Goal: Navigation & Orientation: Find specific page/section

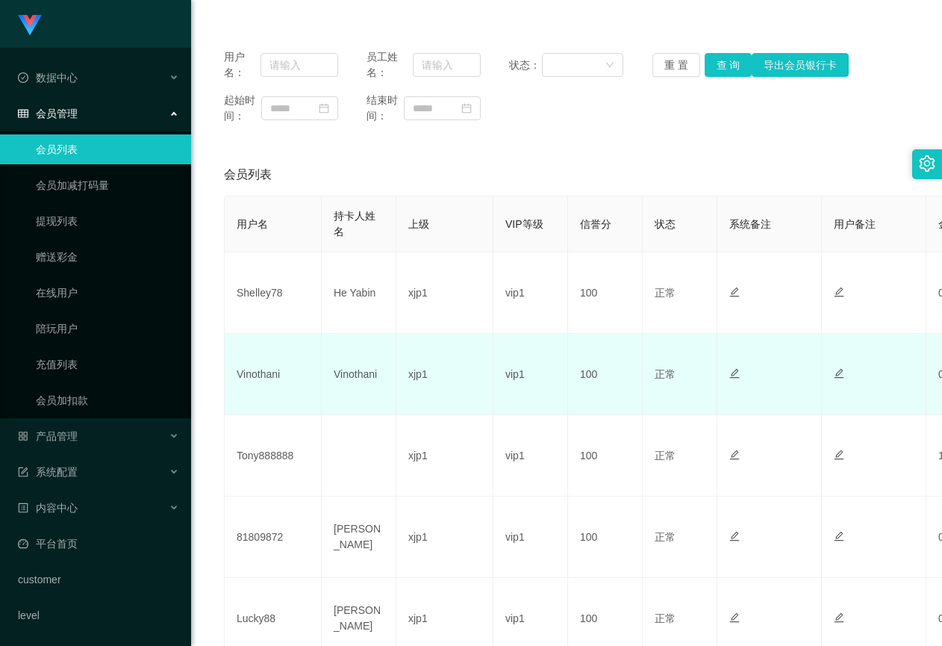
scroll to position [373, 0]
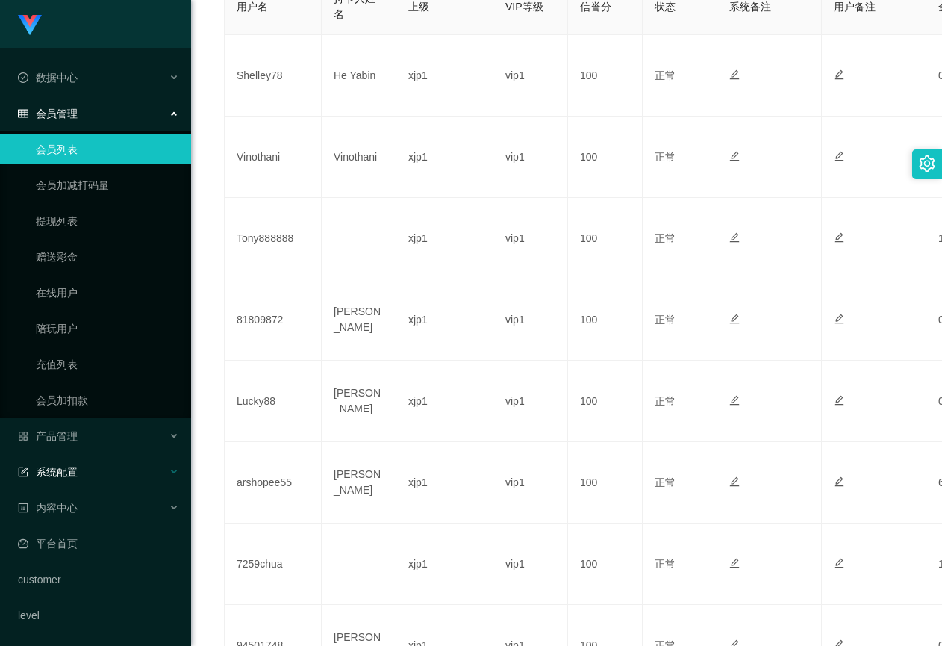
click at [87, 473] on div "系统配置" at bounding box center [95, 472] width 191 height 30
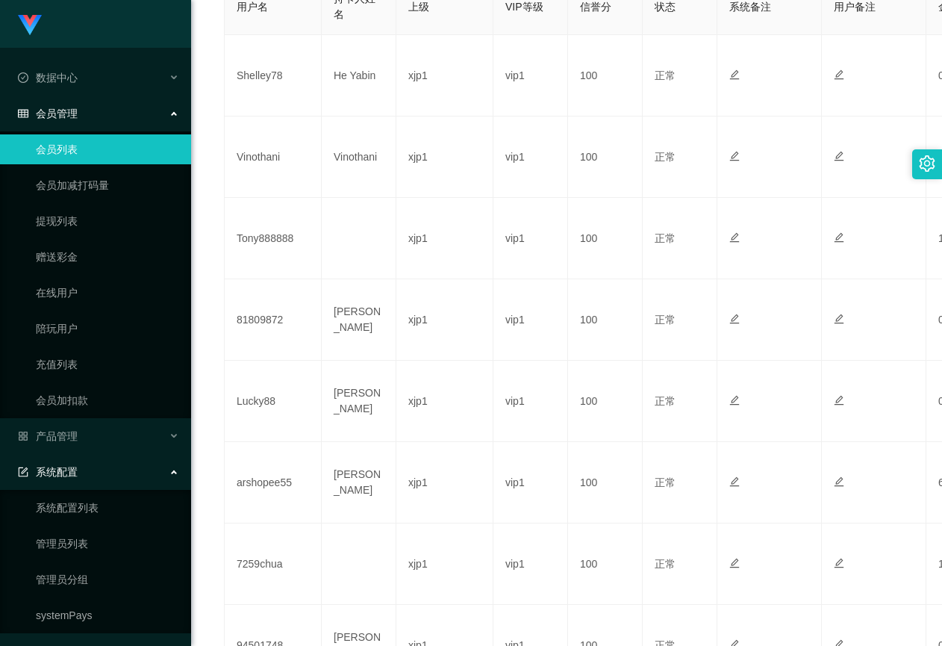
click at [100, 479] on div "系统配置" at bounding box center [95, 472] width 191 height 30
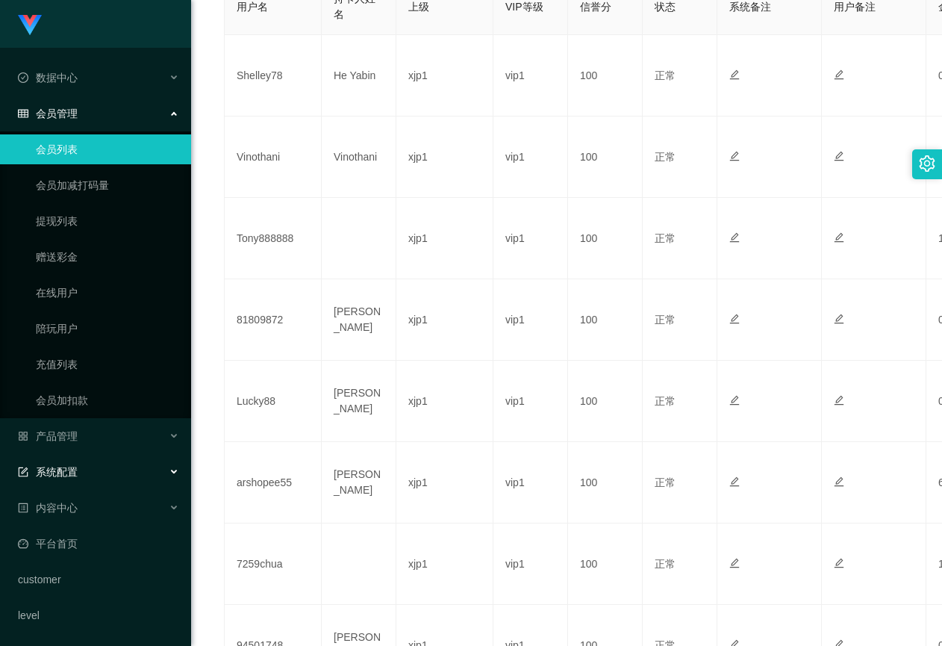
click at [104, 476] on div "系统配置" at bounding box center [95, 472] width 191 height 30
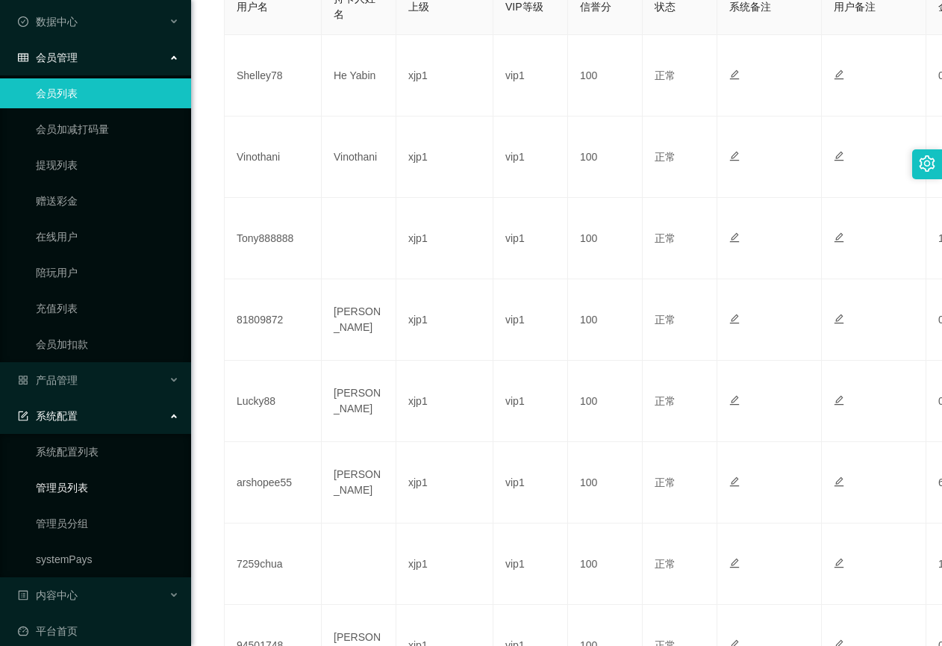
scroll to position [143, 0]
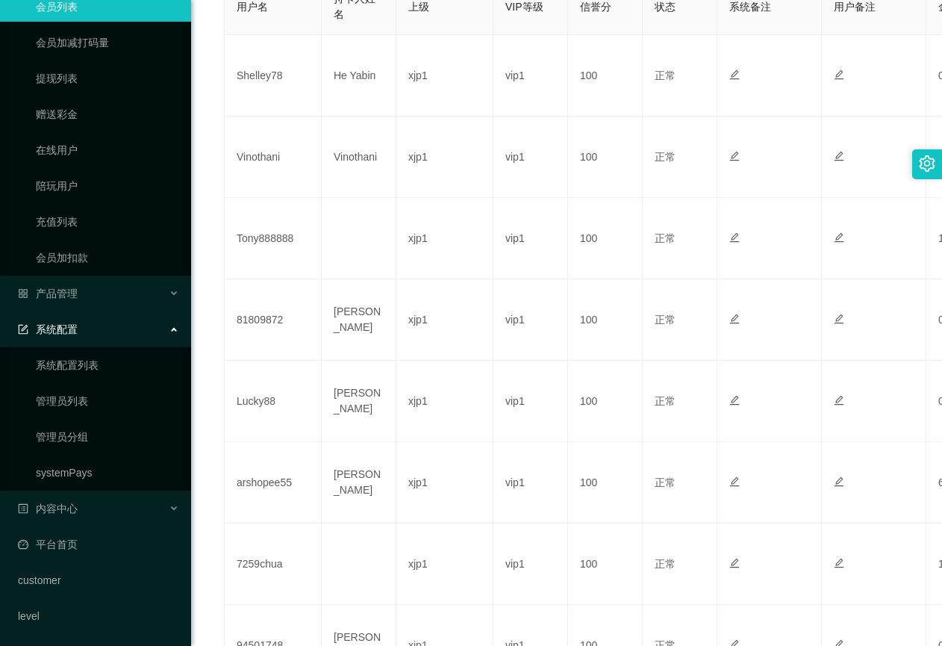
click at [91, 335] on div "系统配置" at bounding box center [95, 329] width 191 height 30
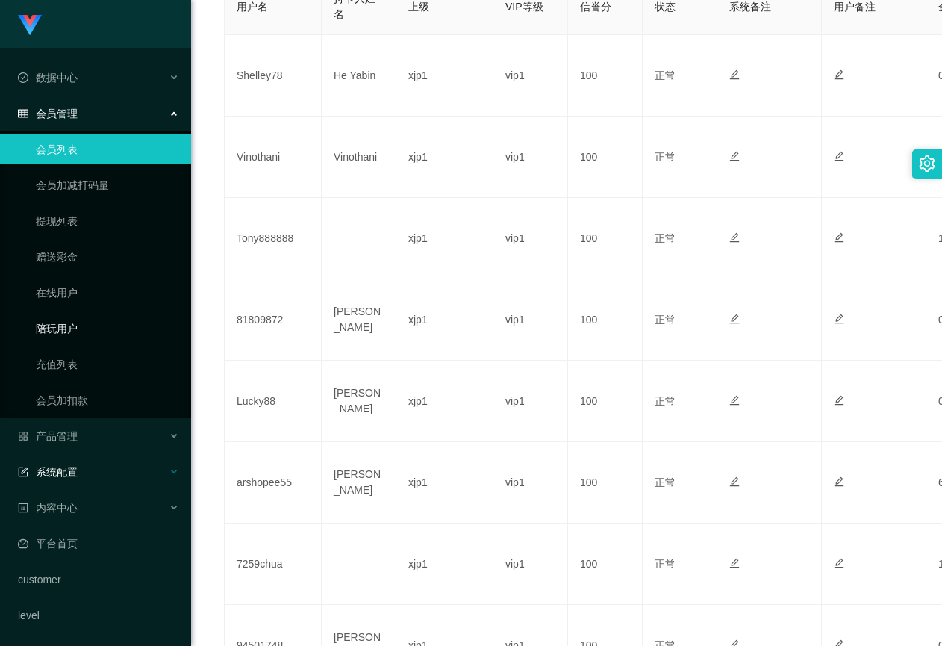
scroll to position [0, 0]
click at [85, 546] on link "平台首页" at bounding box center [98, 543] width 161 height 30
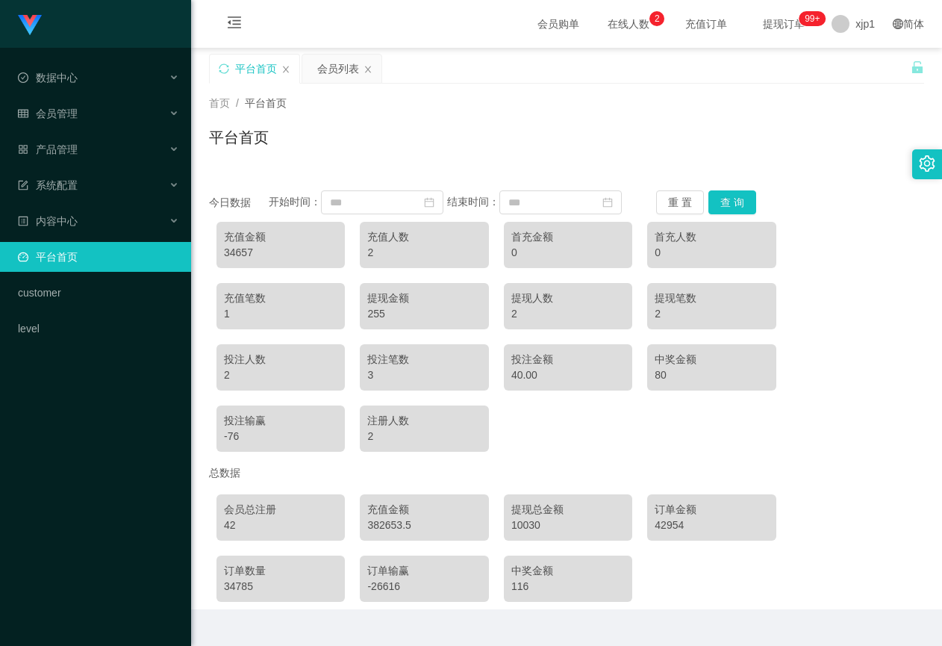
click at [81, 242] on link "平台首页" at bounding box center [98, 257] width 161 height 30
drag, startPoint x: 101, startPoint y: 113, endPoint x: 101, endPoint y: 120, distance: 7.5
click at [101, 120] on div "会员管理" at bounding box center [95, 114] width 191 height 30
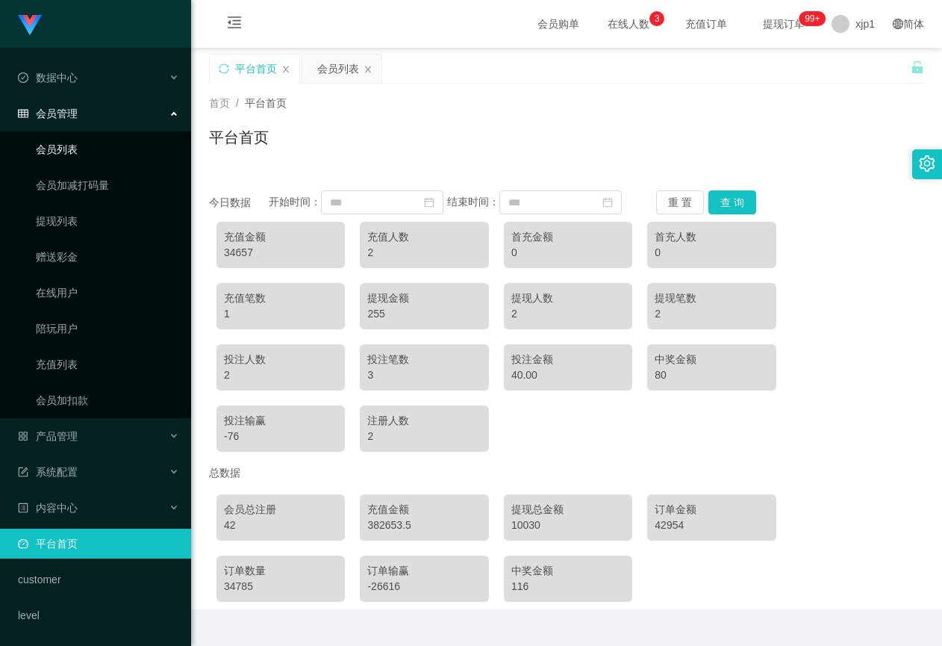
click at [83, 153] on link "会员列表" at bounding box center [107, 149] width 143 height 30
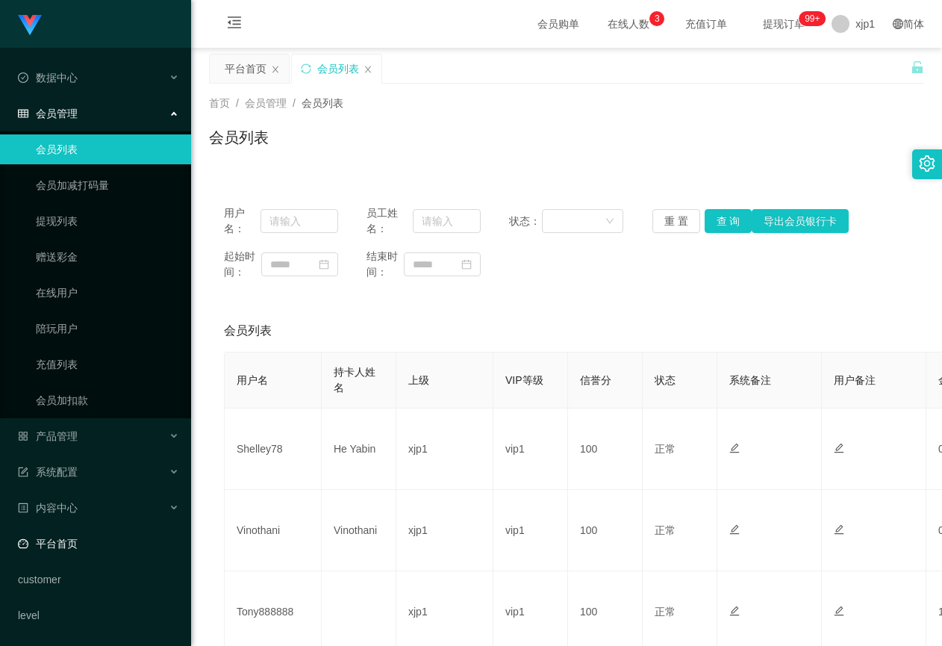
click at [98, 534] on link "平台首页" at bounding box center [98, 543] width 161 height 30
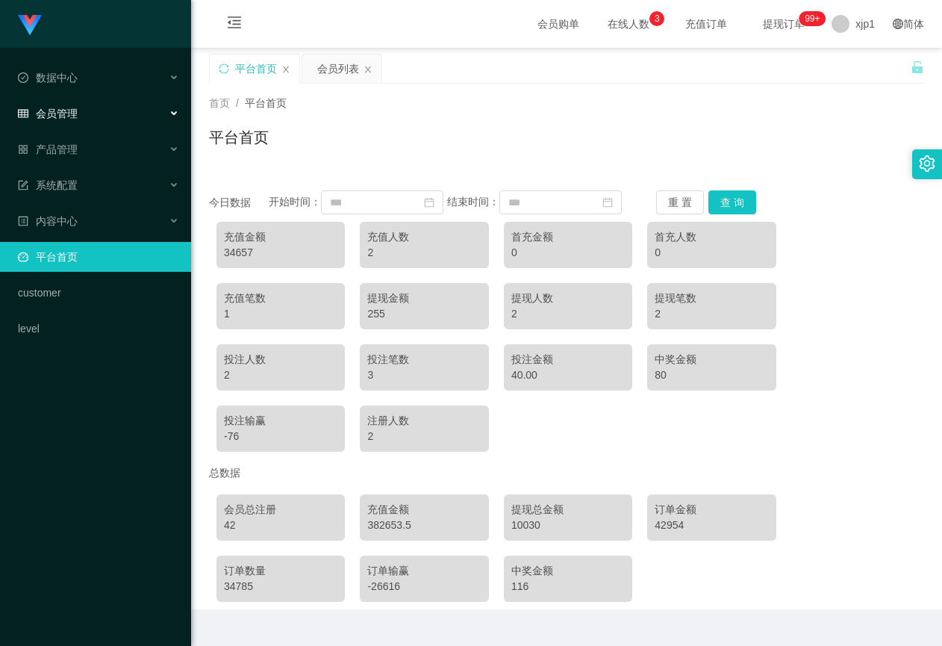
click at [75, 120] on div "会员管理" at bounding box center [95, 114] width 191 height 30
